Goal: Check status: Check status

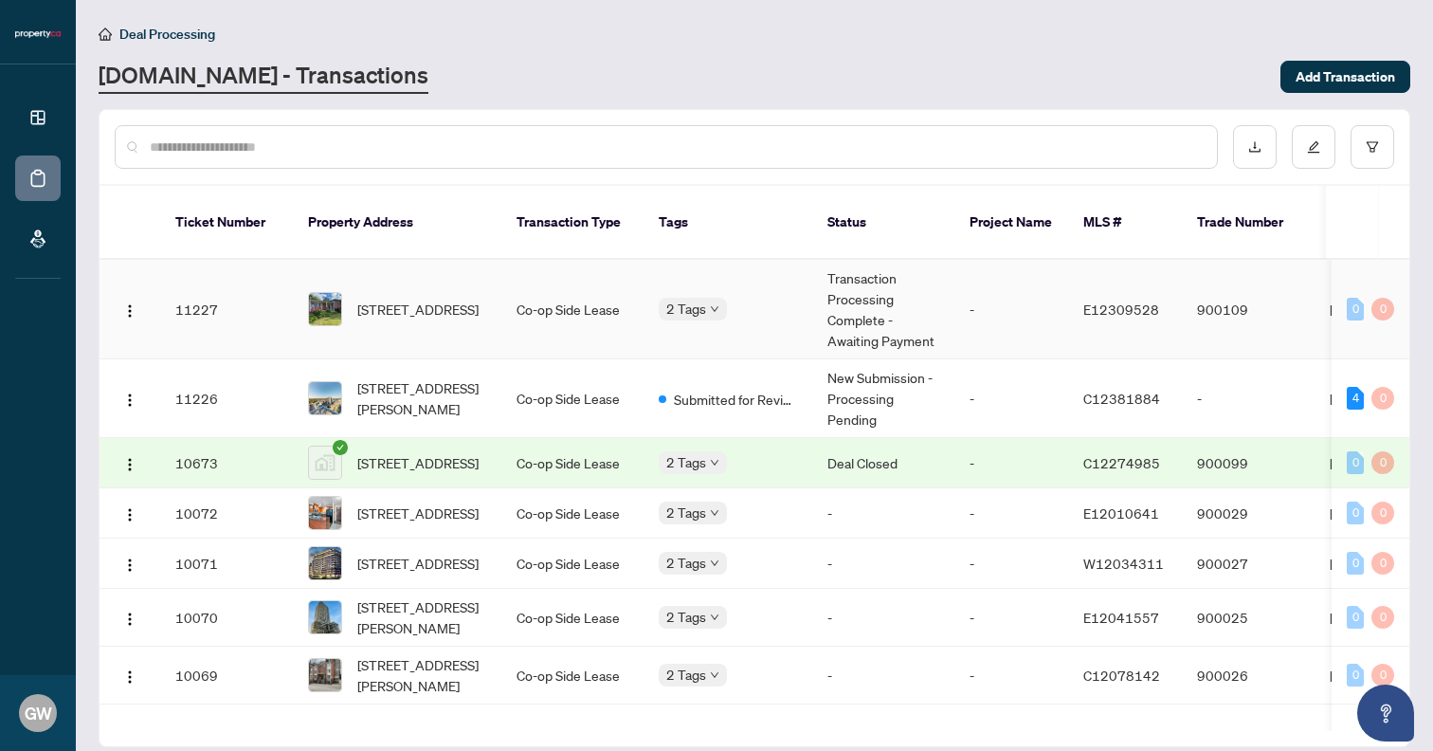
click at [584, 293] on td "Co-op Side Lease" at bounding box center [572, 310] width 142 height 100
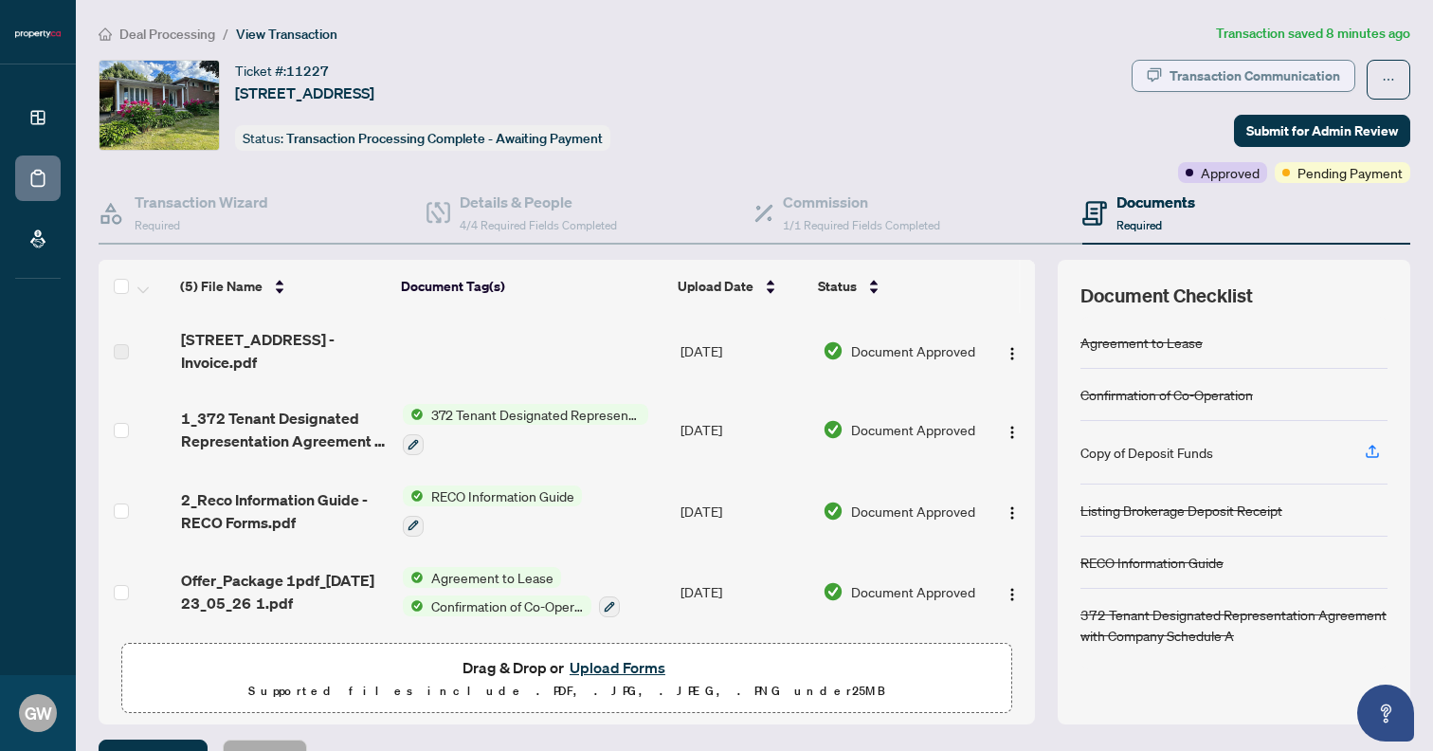
click at [1245, 67] on div "Transaction Communication" at bounding box center [1254, 76] width 171 height 30
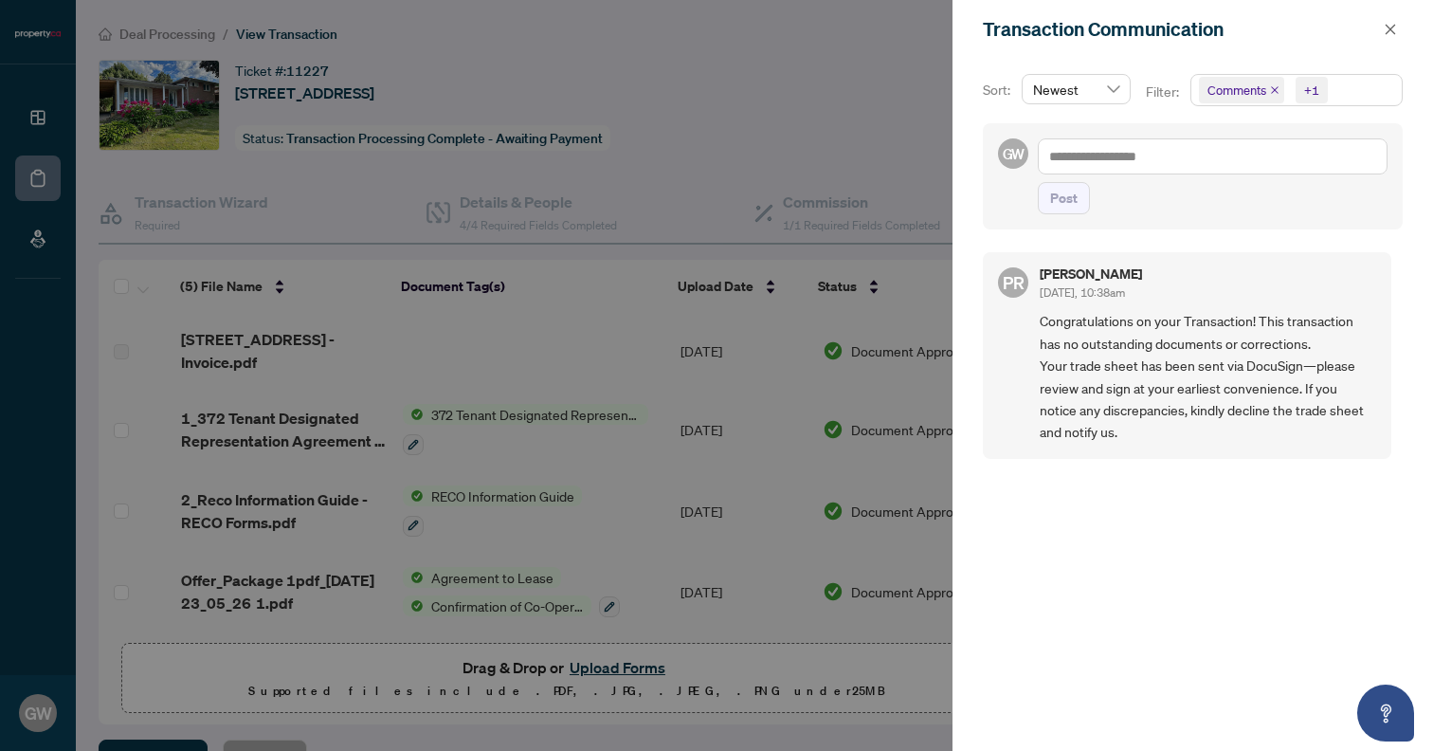
click at [1086, 372] on span "Congratulations on your Transaction! This transaction has no outstanding docume…" at bounding box center [1208, 376] width 336 height 133
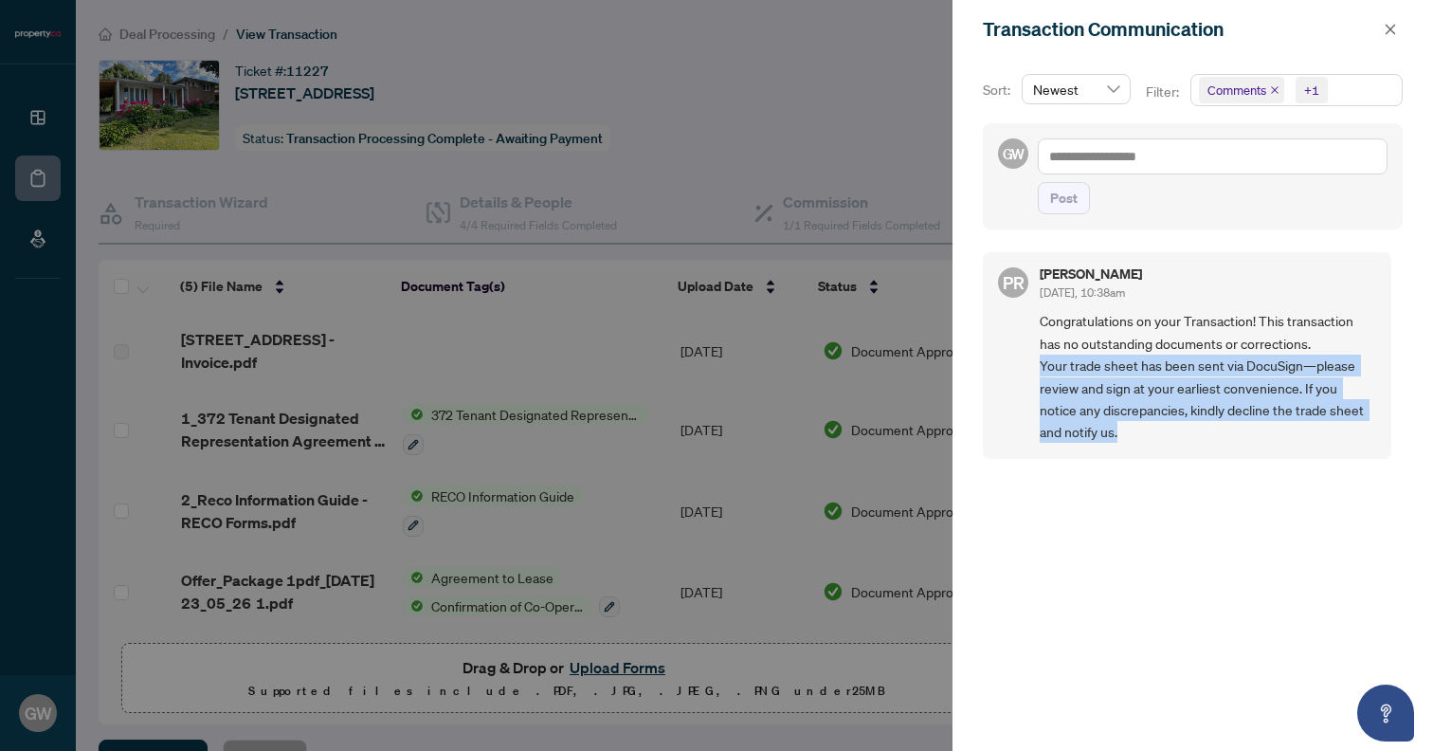
click at [1086, 372] on span "Congratulations on your Transaction! This transaction has no outstanding docume…" at bounding box center [1208, 376] width 336 height 133
click at [1138, 389] on span "Congratulations on your Transaction! This transaction has no outstanding docume…" at bounding box center [1208, 376] width 336 height 133
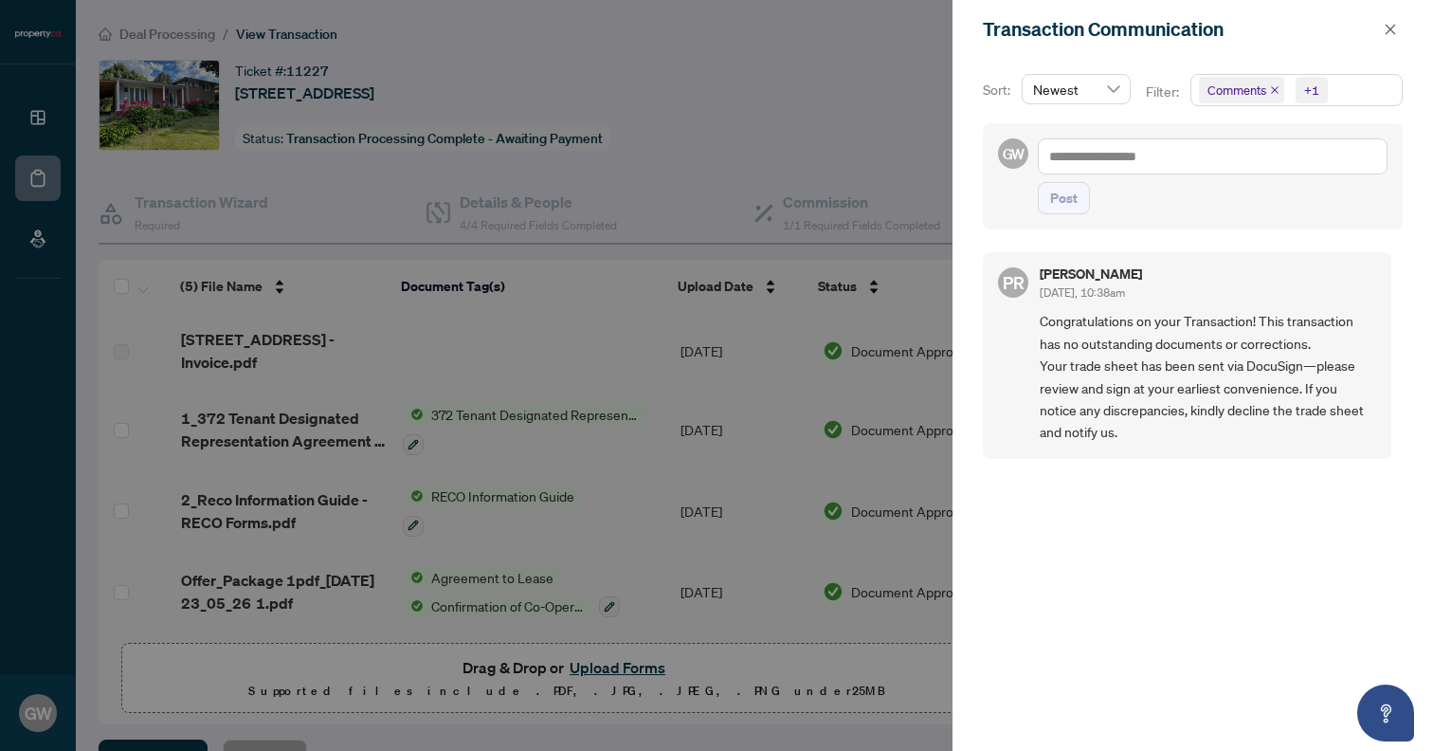
click at [1171, 336] on span "Congratulations on your Transaction! This transaction has no outstanding docume…" at bounding box center [1208, 376] width 336 height 133
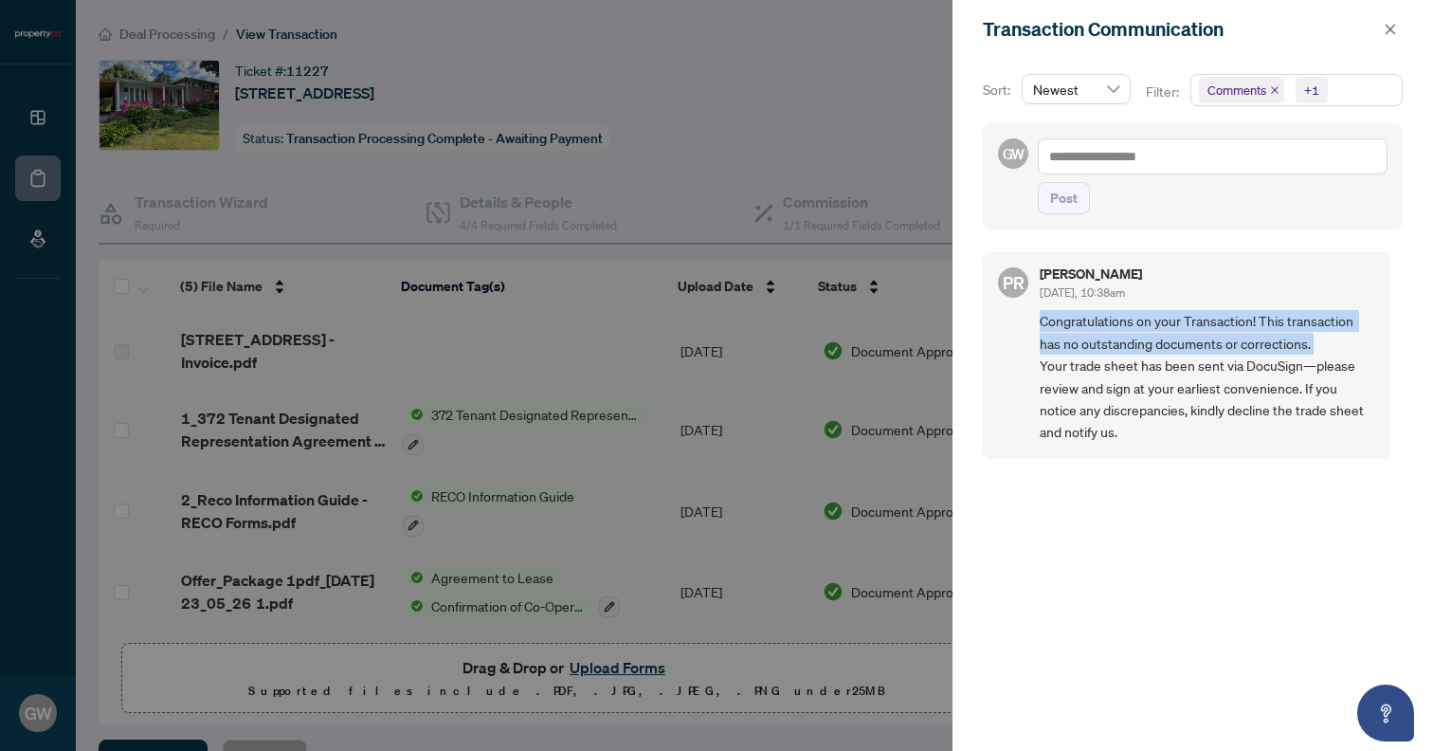
click at [1171, 336] on span "Congratulations on your Transaction! This transaction has no outstanding docume…" at bounding box center [1208, 376] width 336 height 133
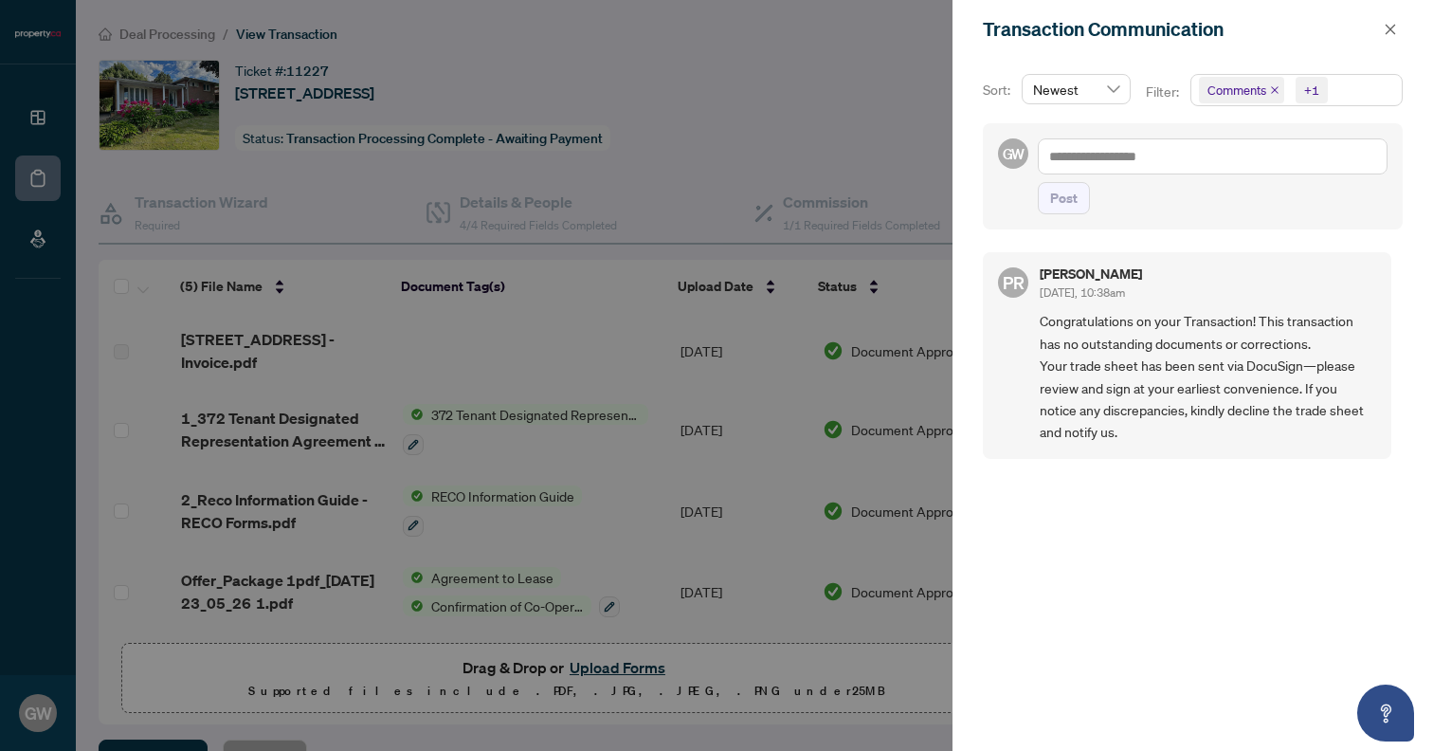
click at [1148, 371] on span "Congratulations on your Transaction! This transaction has no outstanding docume…" at bounding box center [1208, 376] width 336 height 133
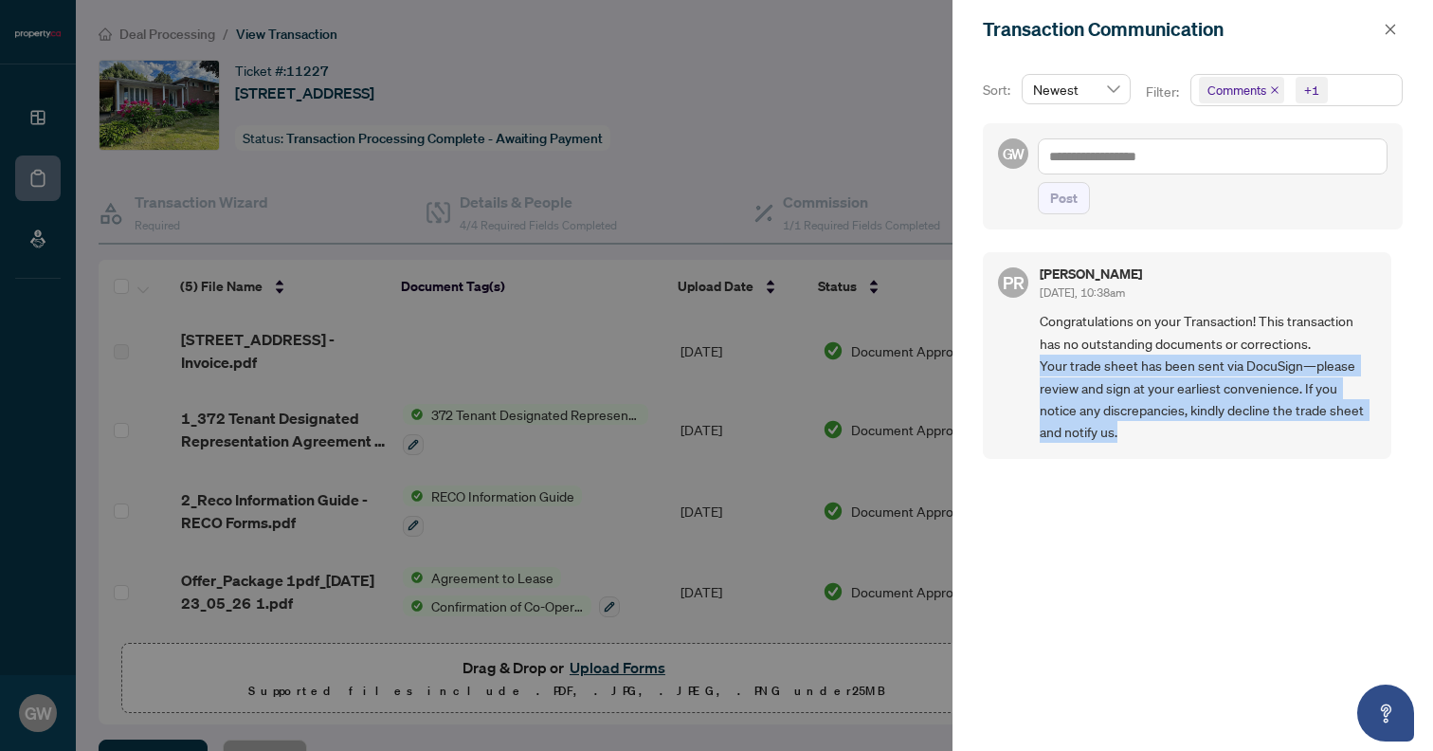
click at [1148, 371] on span "Congratulations on your Transaction! This transaction has no outstanding docume…" at bounding box center [1208, 376] width 336 height 133
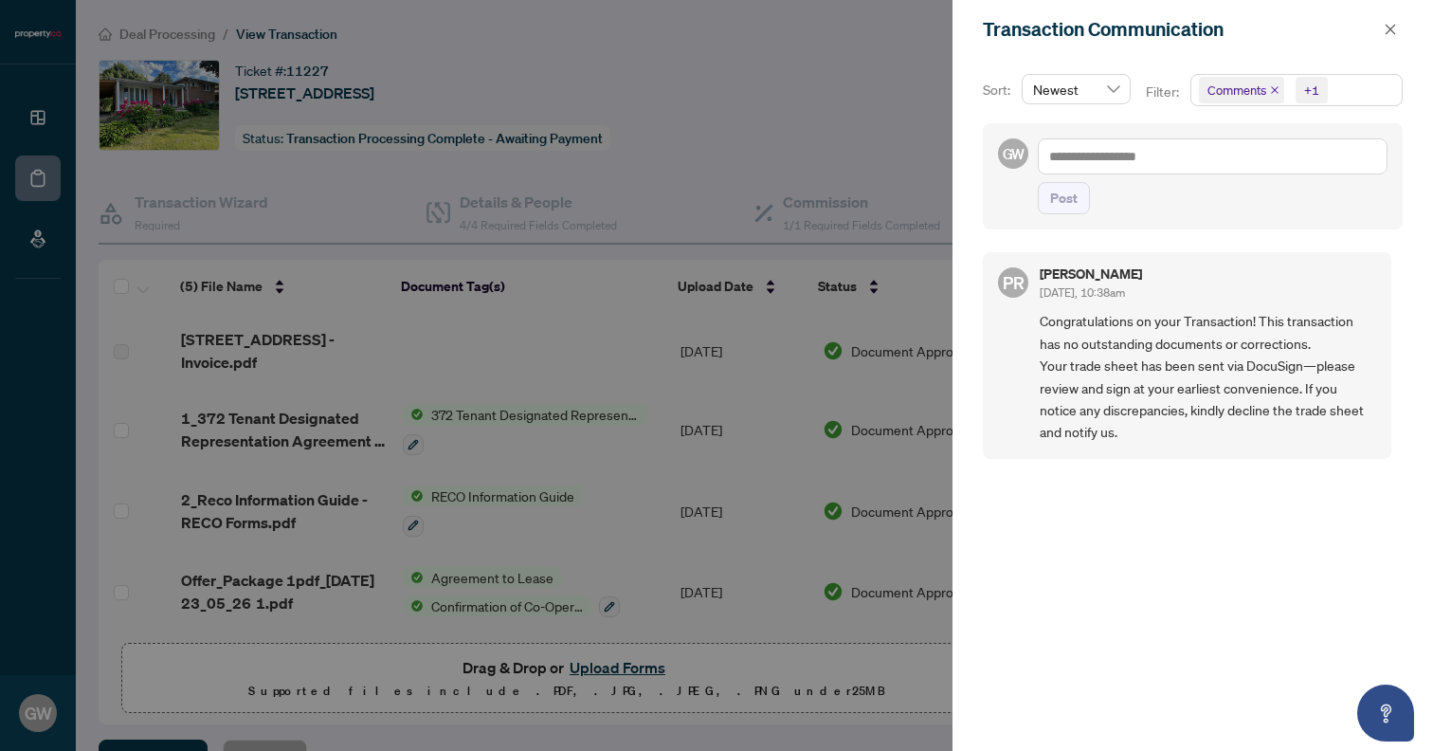
click at [1168, 338] on span "Congratulations on your Transaction! This transaction has no outstanding docume…" at bounding box center [1208, 376] width 336 height 133
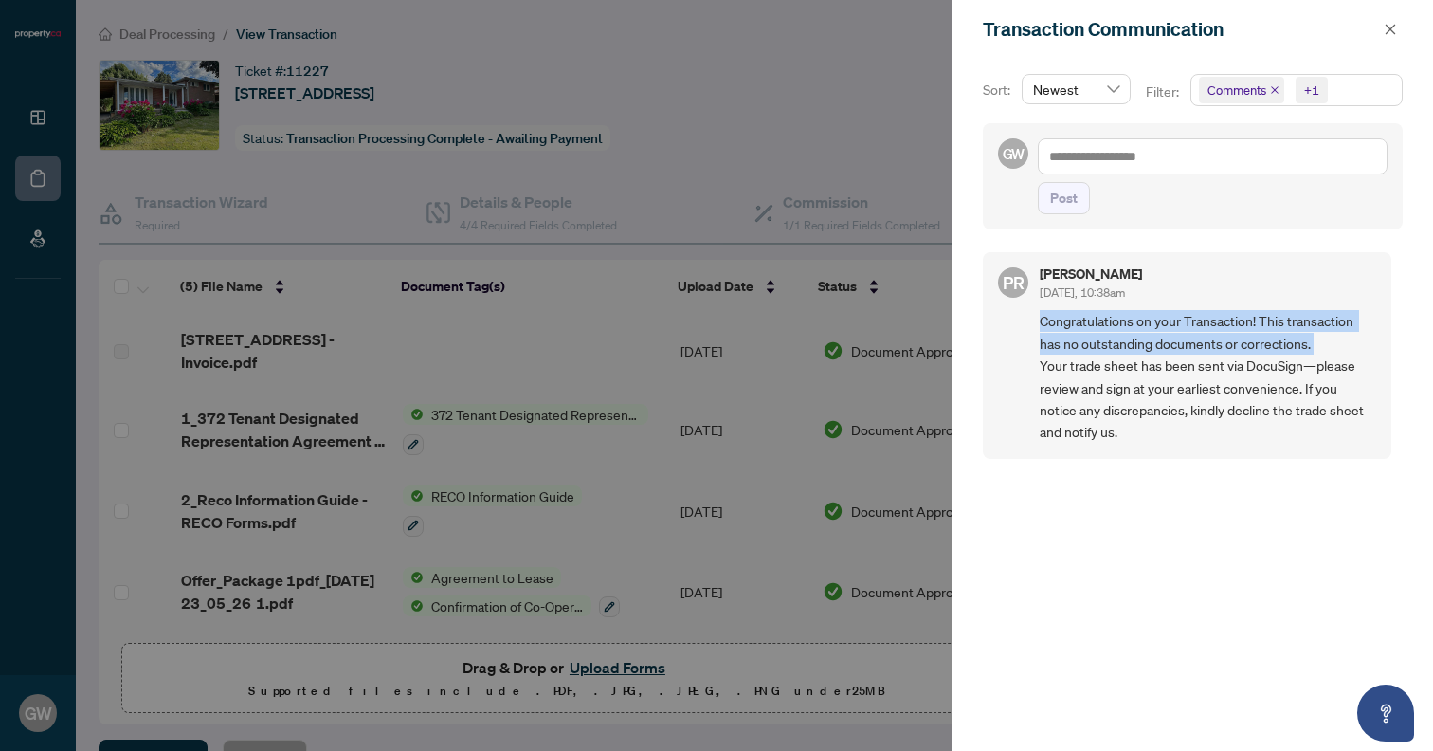
click at [1168, 338] on span "Congratulations on your Transaction! This transaction has no outstanding docume…" at bounding box center [1208, 376] width 336 height 133
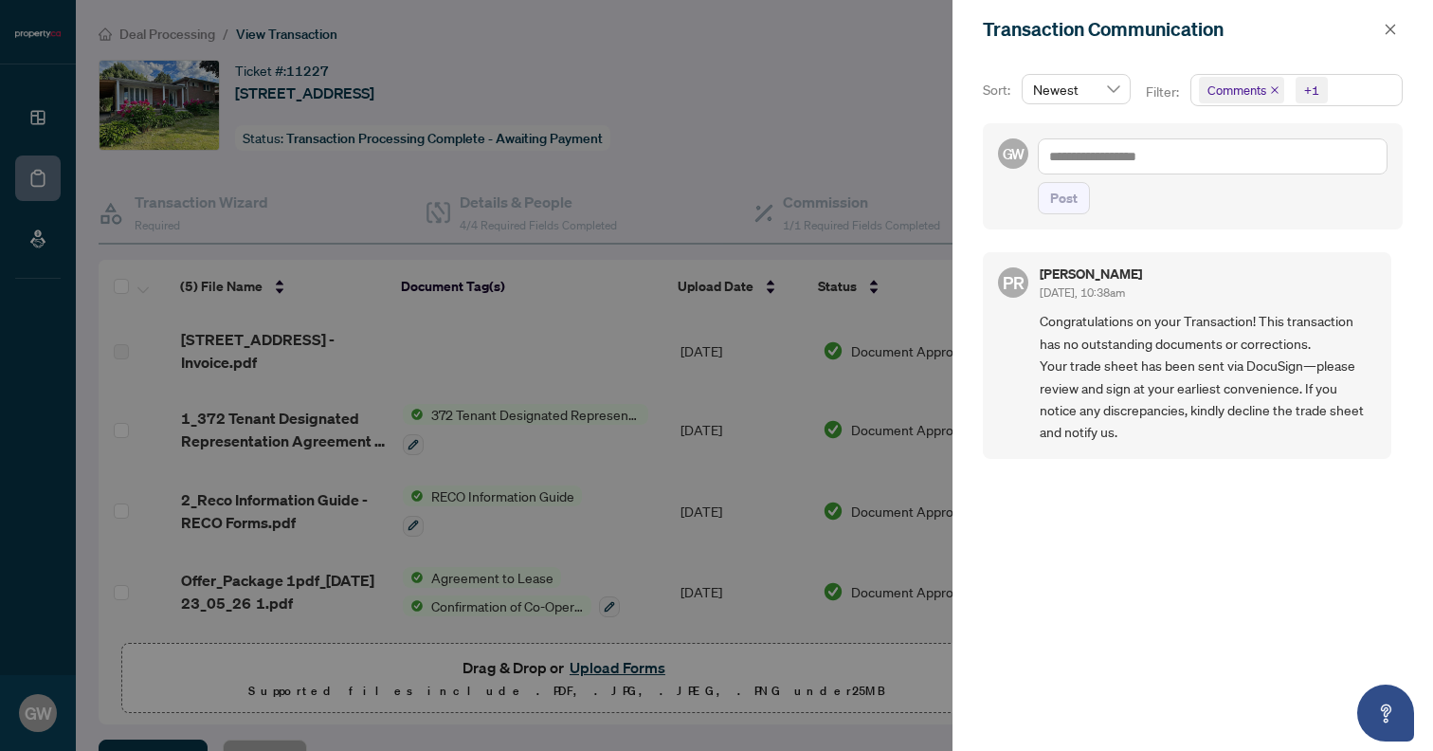
click at [1169, 385] on span "Congratulations on your Transaction! This transaction has no outstanding docume…" at bounding box center [1208, 376] width 336 height 133
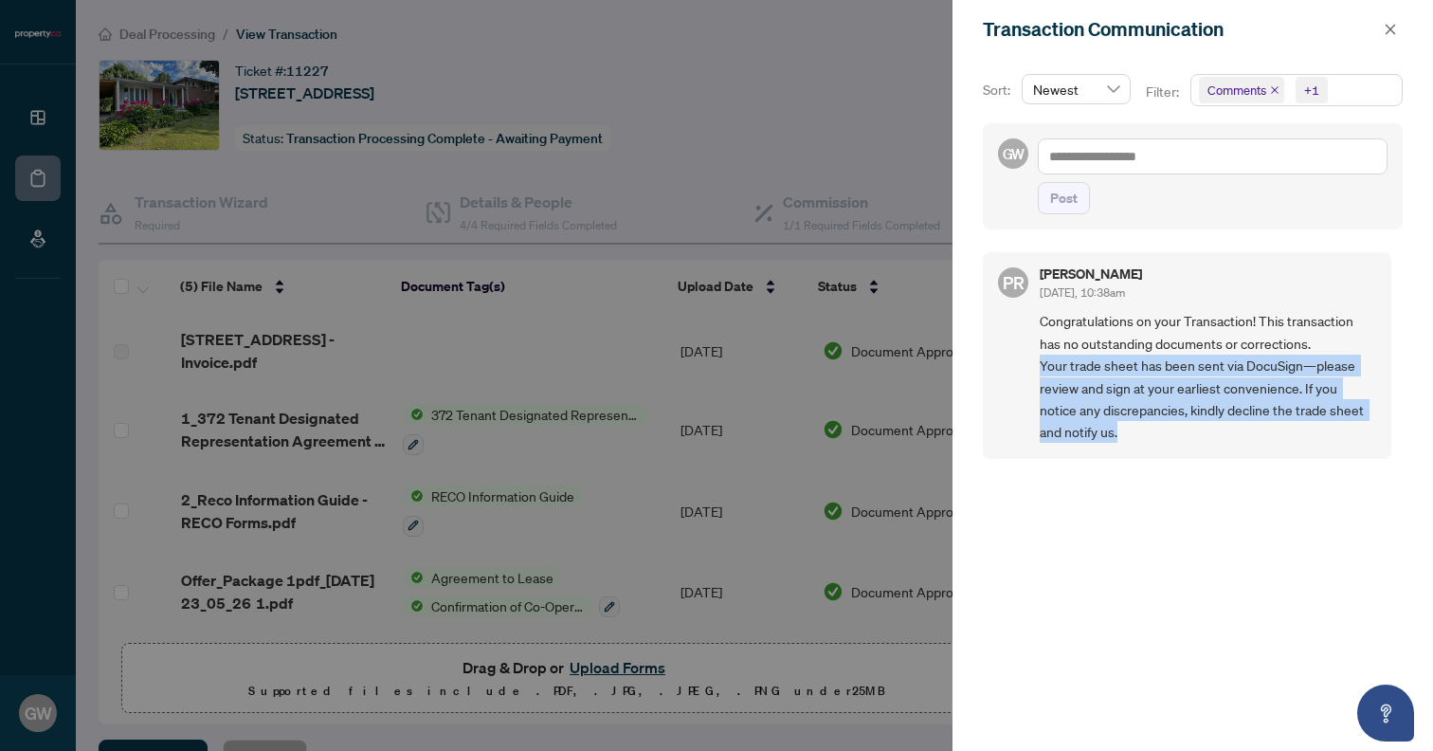
click at [1169, 385] on span "Congratulations on your Transaction! This transaction has no outstanding docume…" at bounding box center [1208, 376] width 336 height 133
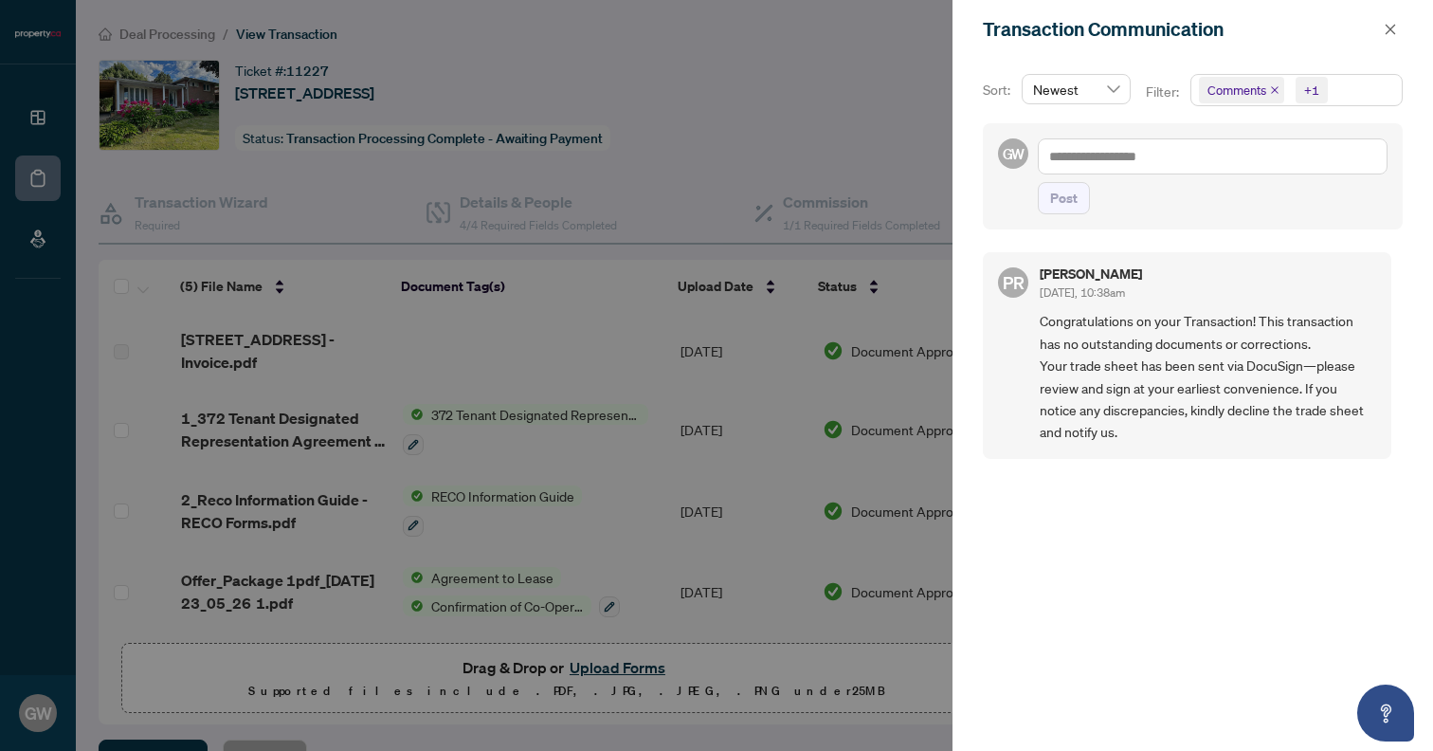
click at [1150, 317] on span "Congratulations on your Transaction! This transaction has no outstanding docume…" at bounding box center [1208, 376] width 336 height 133
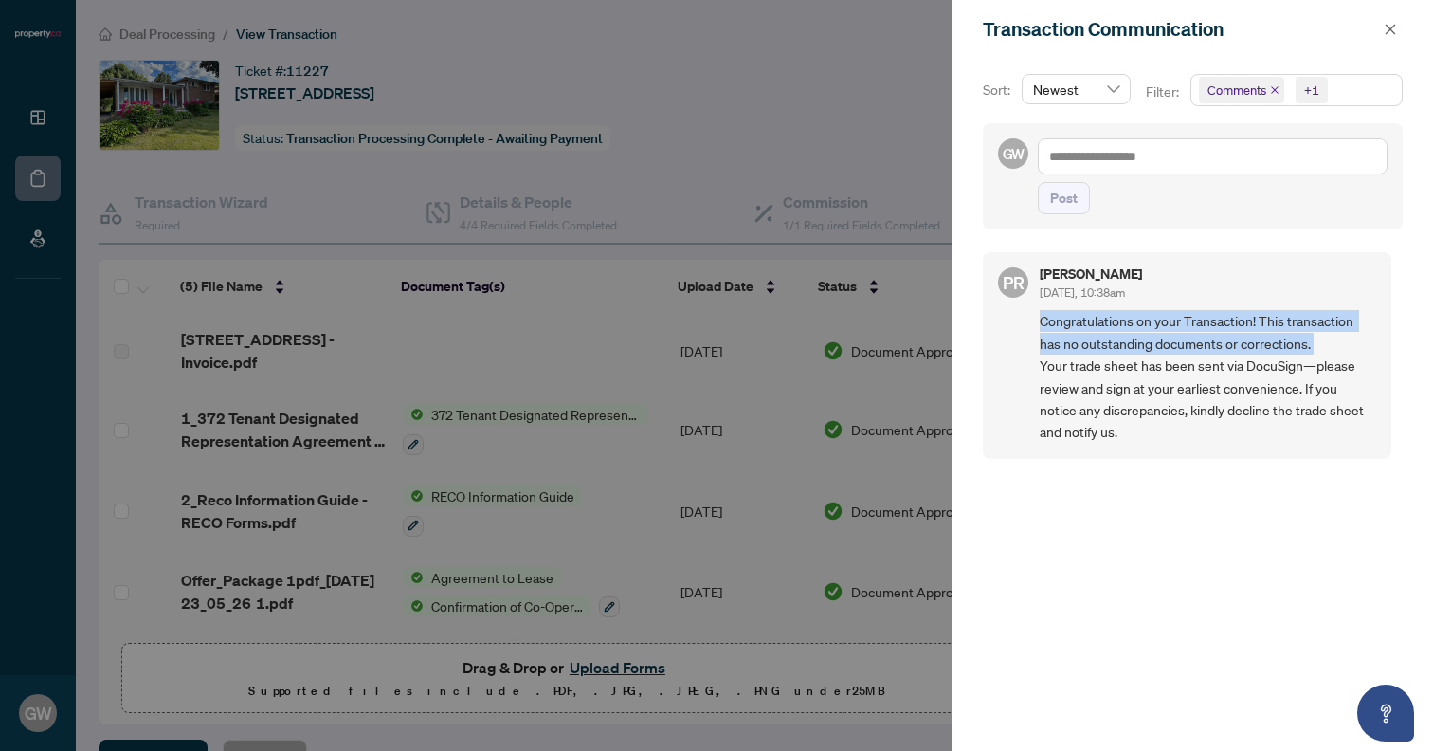
click at [1150, 317] on span "Congratulations on your Transaction! This transaction has no outstanding docume…" at bounding box center [1208, 376] width 336 height 133
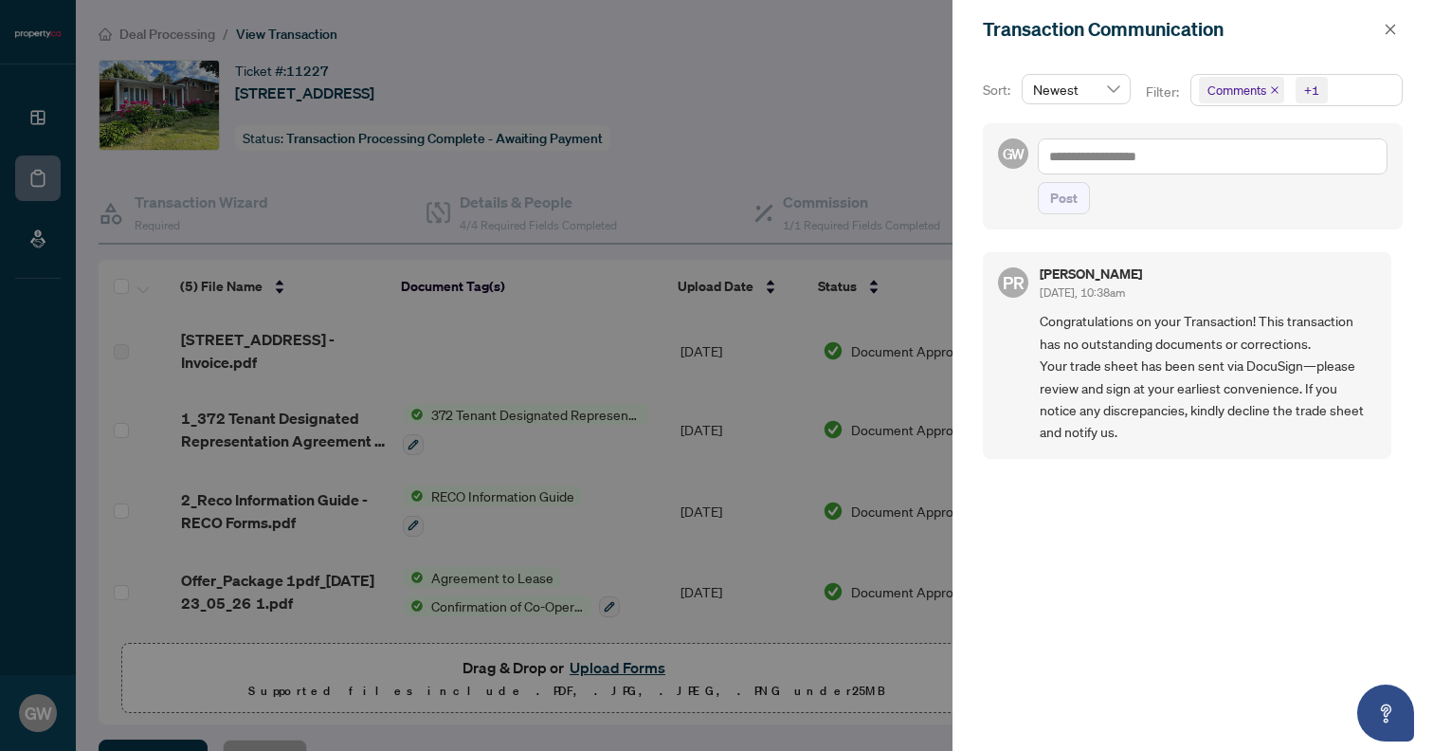
click at [849, 122] on div at bounding box center [716, 375] width 1433 height 751
click at [1388, 32] on icon "close" at bounding box center [1390, 29] width 13 height 13
